Goal: Information Seeking & Learning: Learn about a topic

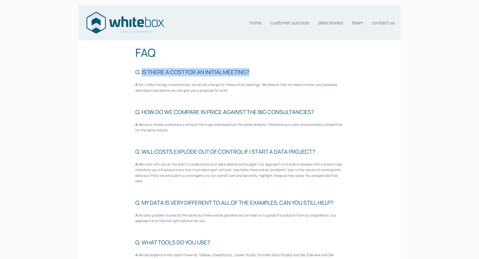
drag, startPoint x: 245, startPoint y: 70, endPoint x: 141, endPoint y: 73, distance: 103.8
click at [141, 73] on h3 "Q. IS THERE A COST FOR AN INITIAL MEETING?" at bounding box center [239, 72] width 208 height 8
copy h3 "IS THERE A COST FOR AN INITIAL MEETING?"
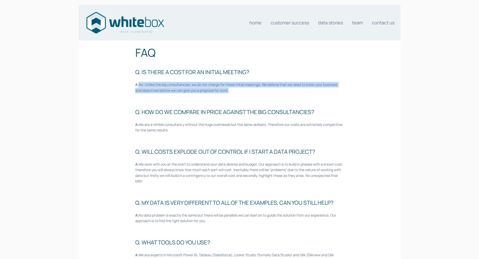
drag, startPoint x: 138, startPoint y: 84, endPoint x: 232, endPoint y: 91, distance: 94.0
click at [232, 91] on p "A. No. Unlike the big consultancies, we do not charge for these initial meeting…" at bounding box center [239, 87] width 208 height 11
copy p "No. Unlike the big consultancies, we do not charge for these initial meetings. …"
drag, startPoint x: 320, startPoint y: 113, endPoint x: 143, endPoint y: 114, distance: 176.4
click at [143, 114] on h3 "Q. HOW DO WE COMPARE IN PRICE AGAINST THE BIG CONSULTANCIES?" at bounding box center [239, 112] width 208 height 8
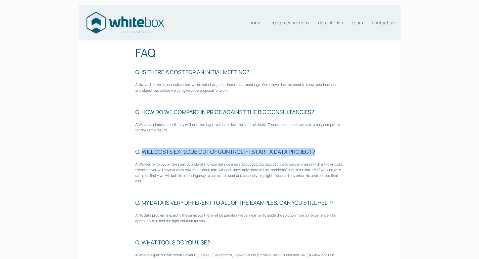
drag, startPoint x: 318, startPoint y: 150, endPoint x: 142, endPoint y: 151, distance: 175.4
click at [142, 151] on h3 "Q. WILL COSTS EXPLODE OUT OF CONTROL IF I START A DATA PROJECT?" at bounding box center [239, 152] width 208 height 8
copy h3 "WILL COSTS EXPLODE OUT OF CONTROL IF I START A DATA PROJECT?"
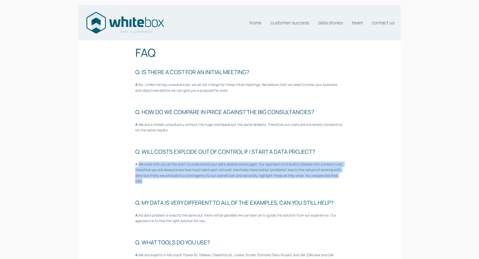
drag, startPoint x: 142, startPoint y: 165, endPoint x: 155, endPoint y: 180, distance: 20.0
click at [155, 180] on p "A. We work with you at the start to understand your data desires and budget. Ou…" at bounding box center [239, 173] width 208 height 23
copy p "We work with you at the start to understand your data desires and budget. Our a…"
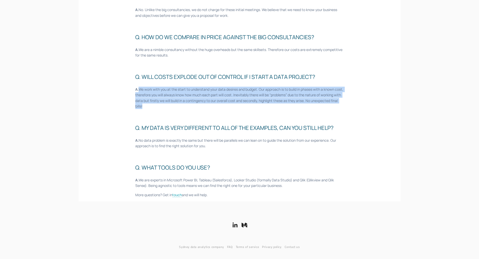
scroll to position [75, 0]
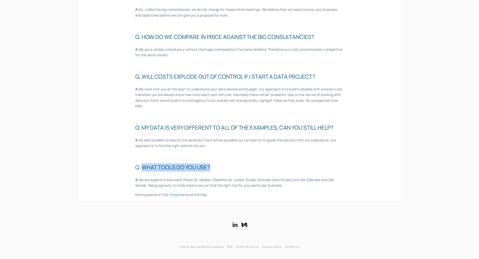
drag, startPoint x: 143, startPoint y: 167, endPoint x: 212, endPoint y: 166, distance: 69.4
click at [212, 166] on h3 "Q. WHAT TOOLS DO YOU USE?" at bounding box center [239, 167] width 208 height 8
copy h3 "WHAT TOOLS DO YOU USE?"
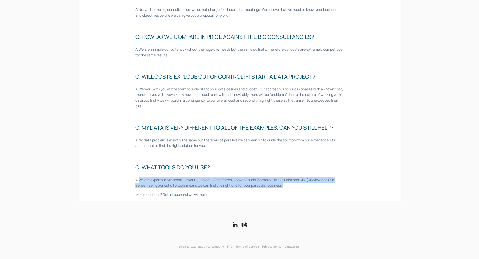
drag, startPoint x: 289, startPoint y: 184, endPoint x: 139, endPoint y: 179, distance: 149.9
click at [139, 179] on p "A. We are experts in Microsoft Power BI, Tableau (Salesforce), Looker Studio (f…" at bounding box center [239, 182] width 208 height 11
copy p "We are experts in Microsoft Power BI, Tableau (Salesforce), Looker Studio (form…"
